Goal: Information Seeking & Learning: Learn about a topic

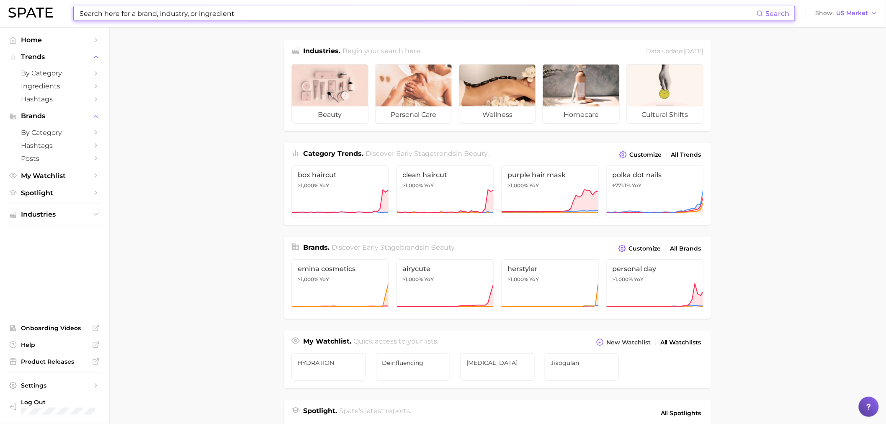
click at [457, 13] on input at bounding box center [418, 13] width 678 height 14
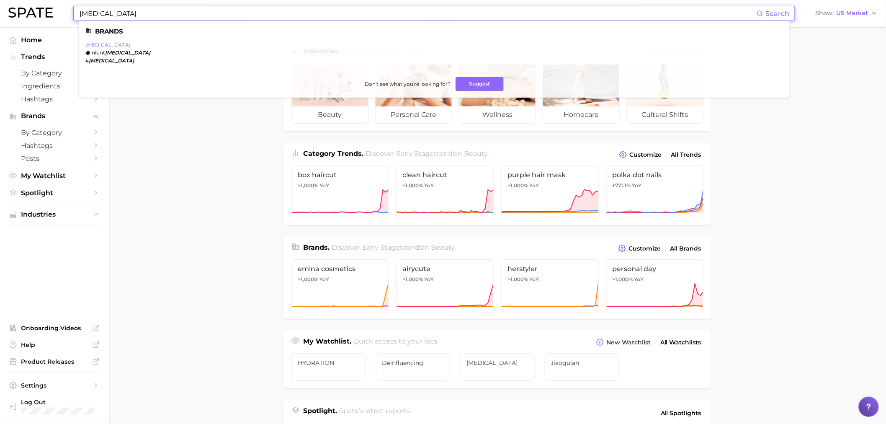
type input "[MEDICAL_DATA]"
click at [89, 42] on link "[MEDICAL_DATA]" at bounding box center [107, 44] width 45 height 6
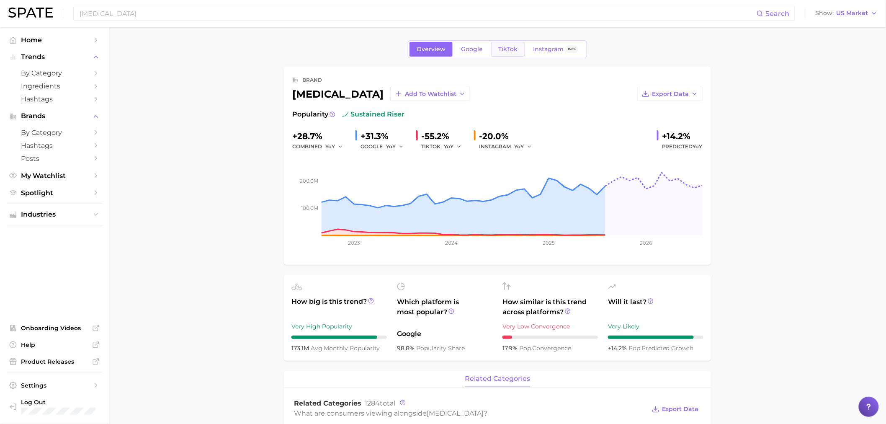
click at [509, 52] on span "TikTok" at bounding box center [507, 49] width 19 height 7
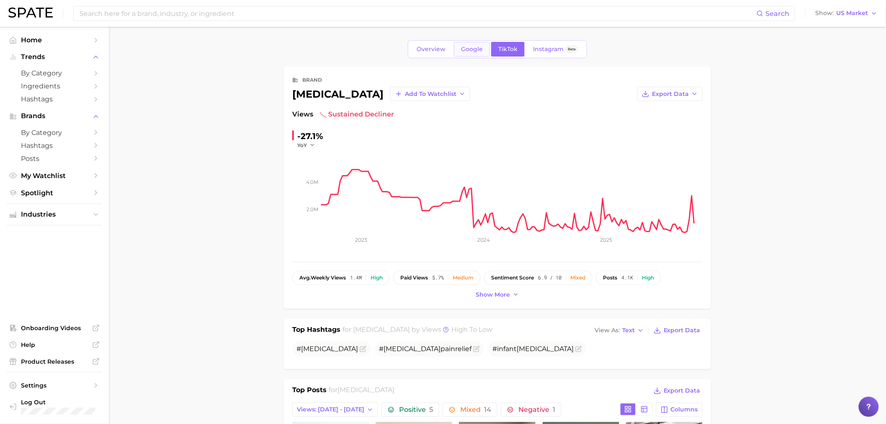
click at [478, 46] on span "Google" at bounding box center [472, 49] width 22 height 7
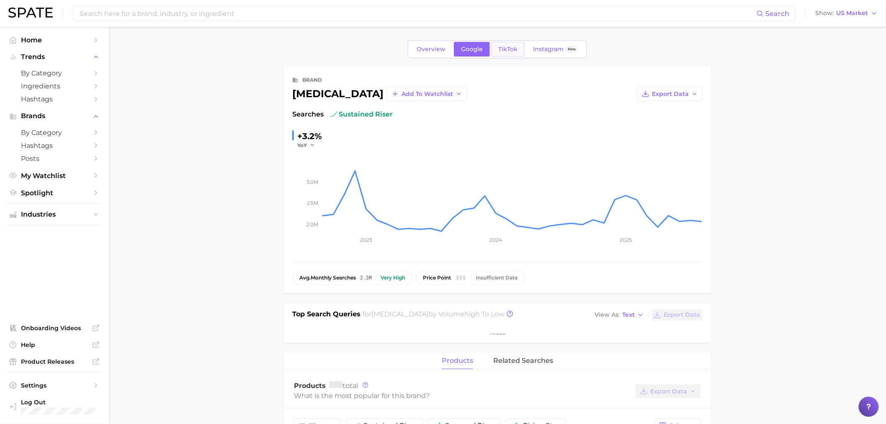
click at [507, 48] on span "TikTok" at bounding box center [507, 49] width 19 height 7
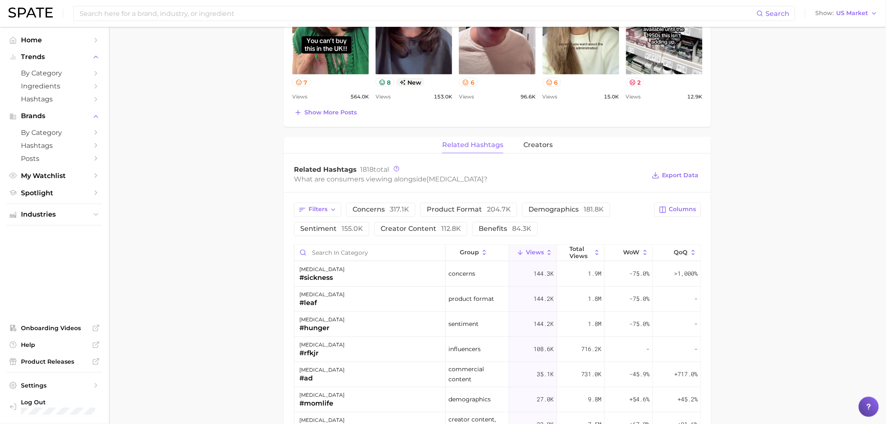
scroll to position [605, 0]
